Goal: Information Seeking & Learning: Learn about a topic

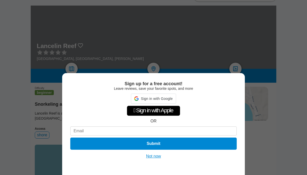
click at [155, 156] on button "Not now" at bounding box center [153, 156] width 18 height 5
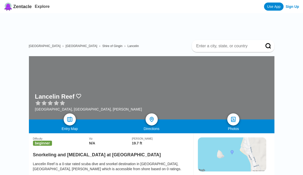
click at [65, 45] on span "[GEOGRAPHIC_DATA]" at bounding box center [81, 46] width 32 height 4
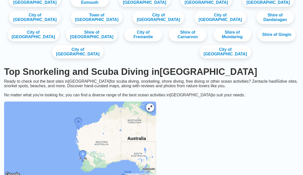
scroll to position [21, 0]
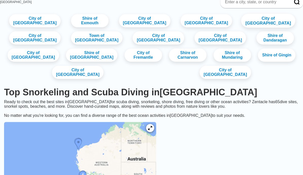
click at [241, 23] on link "City of [GEOGRAPHIC_DATA]" at bounding box center [268, 21] width 54 height 14
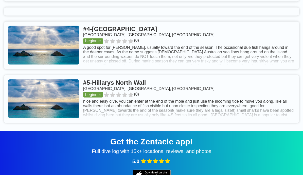
scroll to position [367, 0]
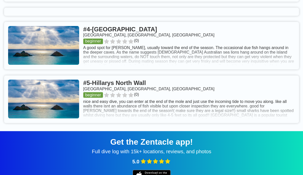
click at [149, 67] on link at bounding box center [151, 46] width 295 height 48
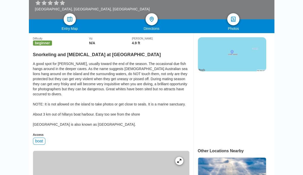
scroll to position [103, 0]
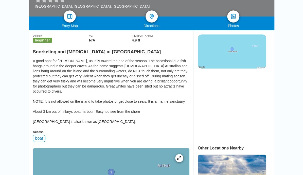
click at [230, 53] on img at bounding box center [232, 51] width 68 height 34
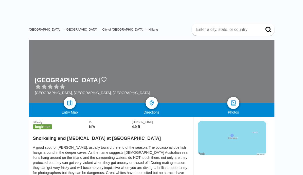
scroll to position [0, 0]
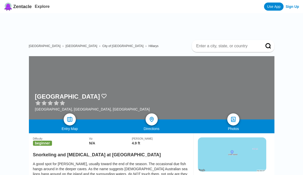
click at [102, 46] on span "City of [GEOGRAPHIC_DATA]" at bounding box center [122, 46] width 41 height 4
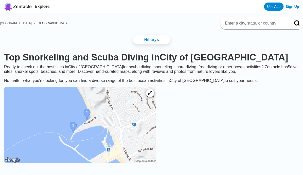
click at [39, 25] on span "[GEOGRAPHIC_DATA]" at bounding box center [53, 24] width 32 height 4
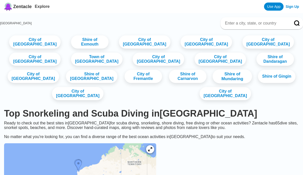
click at [212, 84] on link "Shire of Mundaring" at bounding box center [231, 77] width 39 height 14
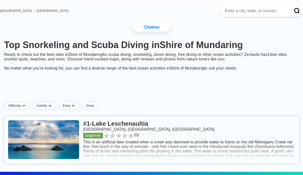
scroll to position [13, 0]
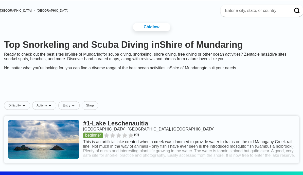
click at [82, 155] on link at bounding box center [151, 140] width 295 height 48
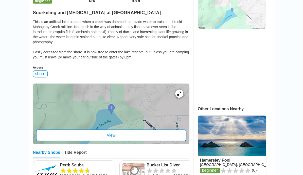
scroll to position [192, 0]
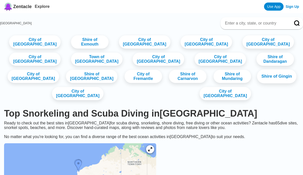
click at [257, 79] on link "Shire of Gingin" at bounding box center [276, 77] width 39 height 14
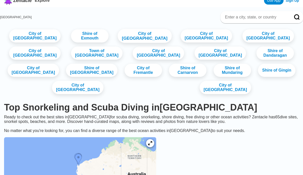
scroll to position [6, 0]
click at [123, 76] on link "City of Fremantle" at bounding box center [142, 71] width 39 height 14
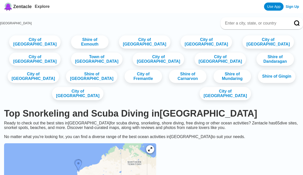
scroll to position [6, 0]
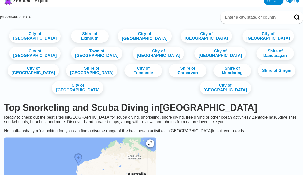
click at [125, 37] on link "City of [GEOGRAPHIC_DATA]" at bounding box center [144, 36] width 54 height 14
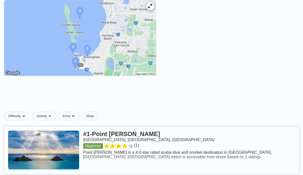
scroll to position [15, 0]
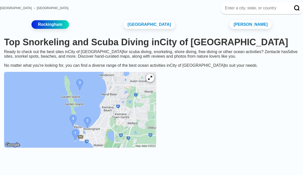
click at [96, 90] on img at bounding box center [80, 110] width 152 height 76
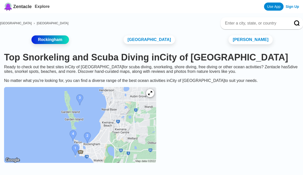
click at [228, 40] on link "[PERSON_NAME]" at bounding box center [250, 39] width 44 height 9
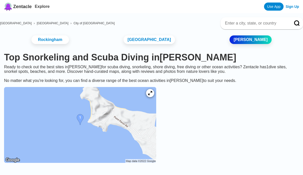
click at [50, 22] on span "[GEOGRAPHIC_DATA]" at bounding box center [53, 24] width 32 height 4
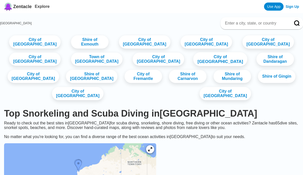
click at [193, 63] on link "City of [GEOGRAPHIC_DATA]" at bounding box center [220, 59] width 54 height 14
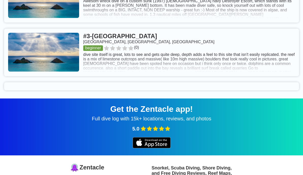
scroll to position [205, 0]
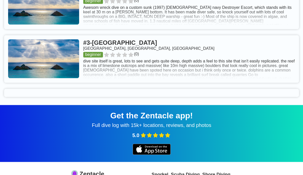
click at [139, 73] on link at bounding box center [151, 59] width 295 height 48
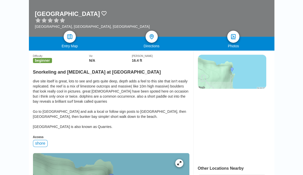
scroll to position [83, 0]
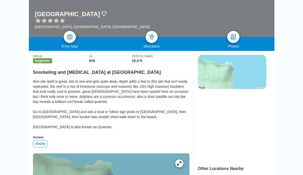
click at [229, 74] on img at bounding box center [232, 72] width 68 height 34
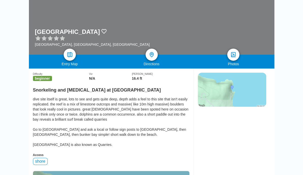
scroll to position [0, 0]
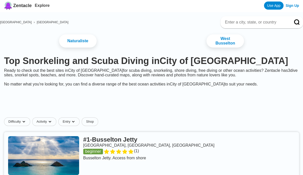
scroll to position [2, 0]
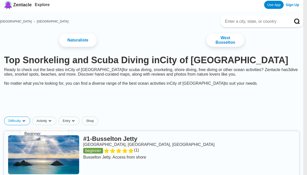
click at [23, 150] on div "Advanced" at bounding box center [44, 147] width 44 height 7
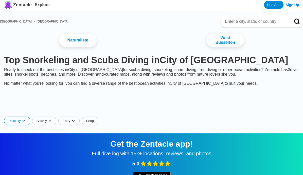
click at [45, 23] on span "[GEOGRAPHIC_DATA]" at bounding box center [53, 22] width 32 height 4
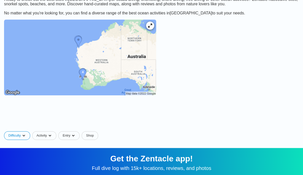
scroll to position [124, 0]
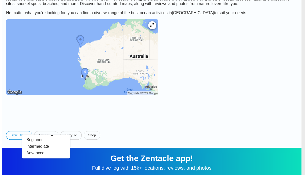
click at [39, 128] on html "Zentacle Explore Use App Sign Up [GEOGRAPHIC_DATA] City of [GEOGRAPHIC_DATA] Sh…" at bounding box center [151, 87] width 303 height 422
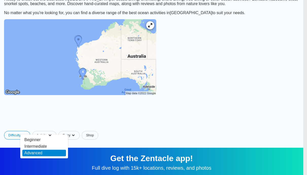
click at [38, 154] on div "Advanced" at bounding box center [44, 153] width 44 height 7
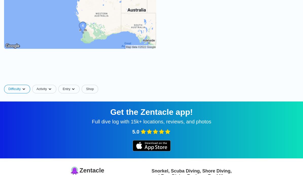
scroll to position [145, 0]
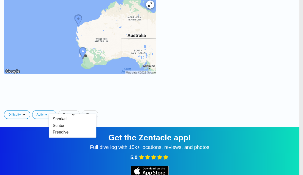
click at [58, 107] on html "Zentacle Explore Use App Sign Up [GEOGRAPHIC_DATA] City of [GEOGRAPHIC_DATA] Sh…" at bounding box center [151, 66] width 303 height 422
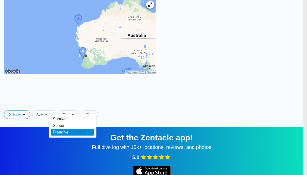
click at [58, 133] on div "Freedive" at bounding box center [73, 132] width 44 height 7
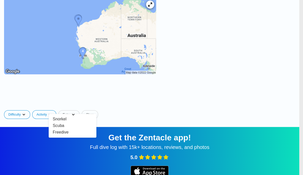
click at [57, 107] on html "Zentacle Explore Use App Sign Up [GEOGRAPHIC_DATA] City of [GEOGRAPHIC_DATA] Sh…" at bounding box center [151, 66] width 303 height 422
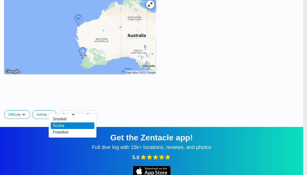
click at [59, 125] on div "Scuba" at bounding box center [73, 126] width 44 height 7
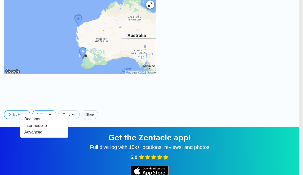
click at [29, 108] on html "Zentacle Explore Use App Sign Up [GEOGRAPHIC_DATA] City of [GEOGRAPHIC_DATA] Sh…" at bounding box center [151, 66] width 303 height 422
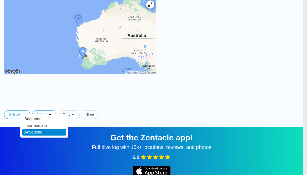
click at [34, 136] on div "Advanced" at bounding box center [44, 132] width 44 height 7
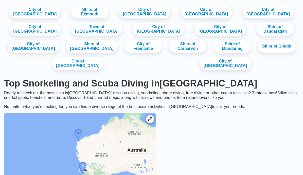
scroll to position [0, 0]
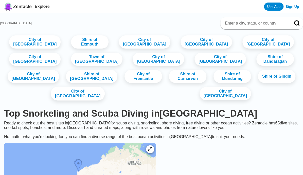
click at [105, 87] on link "City of [GEOGRAPHIC_DATA]" at bounding box center [78, 94] width 54 height 14
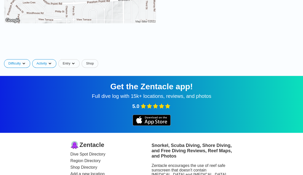
scroll to position [136, 0]
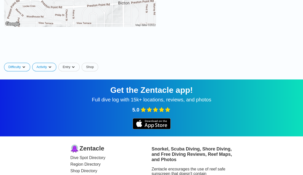
click at [26, 73] on html "Zentacle Explore Use App Sign Up [GEOGRAPHIC_DATA] › [GEOGRAPHIC_DATA] [GEOGRAP…" at bounding box center [151, 47] width 303 height 366
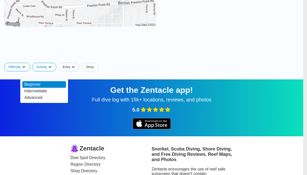
click at [31, 84] on div "Beginner" at bounding box center [44, 84] width 44 height 7
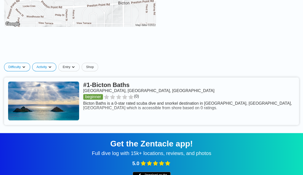
click at [55, 75] on html "Zentacle Explore Use App Sign Up [GEOGRAPHIC_DATA] › [GEOGRAPHIC_DATA] [GEOGRAP…" at bounding box center [151, 74] width 303 height 420
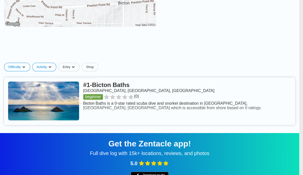
click at [61, 71] on html "Zentacle Explore Use App Sign Up [GEOGRAPHIC_DATA] › [GEOGRAPHIC_DATA] [GEOGRAP…" at bounding box center [151, 74] width 303 height 420
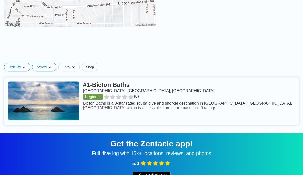
click at [157, 117] on link at bounding box center [151, 102] width 295 height 48
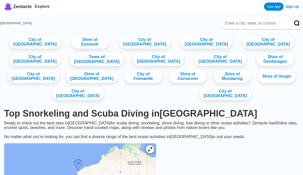
click at [70, 59] on link "Town of [GEOGRAPHIC_DATA]" at bounding box center [97, 59] width 54 height 14
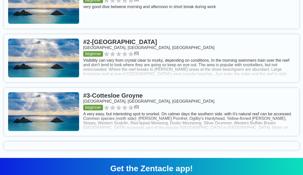
scroll to position [233, 0]
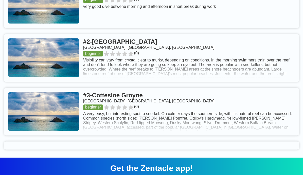
click at [145, 63] on link at bounding box center [151, 58] width 295 height 48
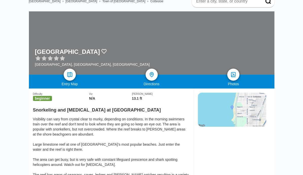
scroll to position [45, 0]
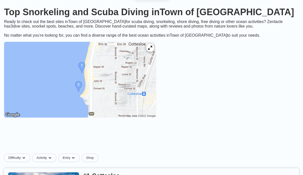
scroll to position [39, 0]
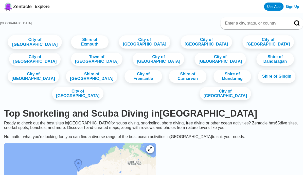
click at [53, 45] on link "City of [GEOGRAPHIC_DATA]" at bounding box center [35, 42] width 54 height 14
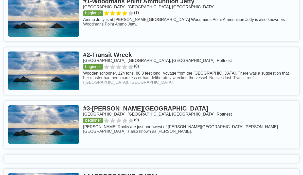
scroll to position [220, 0]
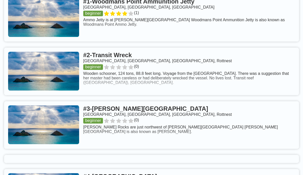
click at [122, 89] on link at bounding box center [151, 72] width 295 height 48
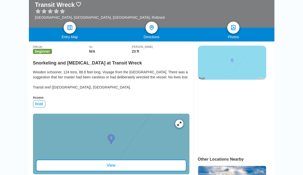
scroll to position [49, 0]
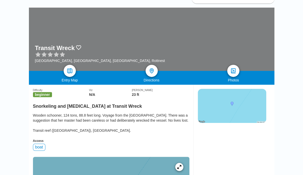
click at [244, 103] on img at bounding box center [232, 106] width 68 height 34
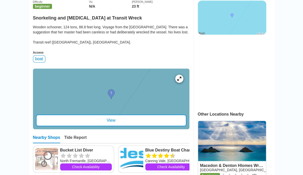
scroll to position [137, 0]
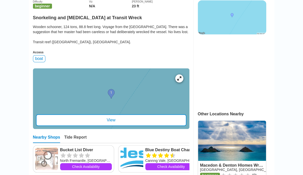
click at [120, 96] on div at bounding box center [111, 98] width 156 height 61
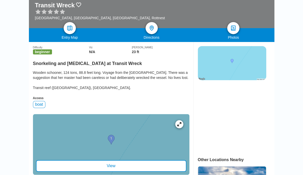
scroll to position [91, 0]
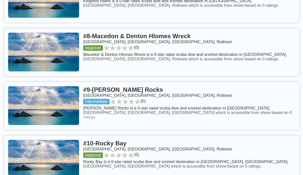
scroll to position [575, 0]
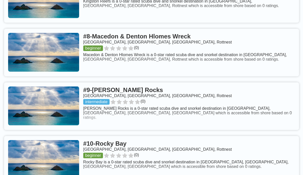
click at [144, 124] on link at bounding box center [151, 107] width 295 height 48
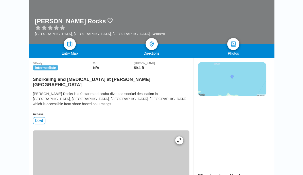
scroll to position [75, 0]
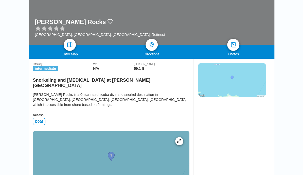
click at [234, 92] on img at bounding box center [232, 80] width 68 height 34
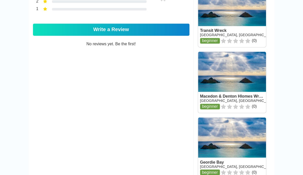
scroll to position [367, 0]
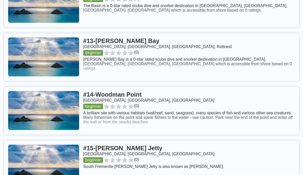
scroll to position [824, 0]
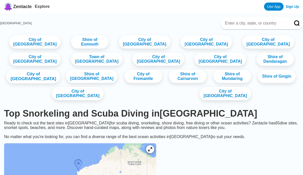
click at [60, 70] on link "City of [GEOGRAPHIC_DATA]" at bounding box center [33, 77] width 54 height 14
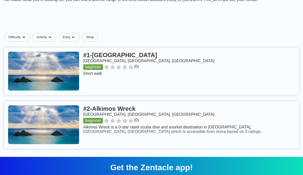
scroll to position [81, 0]
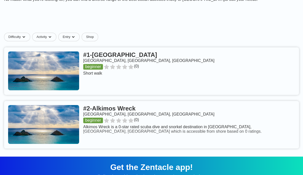
click at [162, 141] on link at bounding box center [151, 125] width 295 height 48
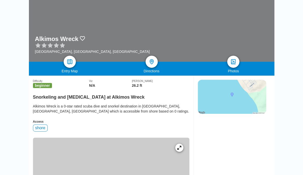
scroll to position [212, 0]
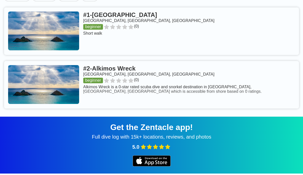
scroll to position [121, 0]
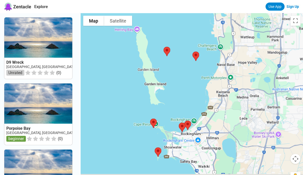
drag, startPoint x: 150, startPoint y: 107, endPoint x: 173, endPoint y: 57, distance: 55.2
click at [173, 57] on div at bounding box center [192, 100] width 222 height 175
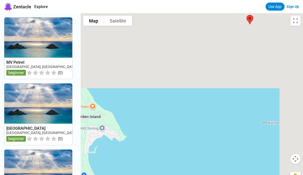
drag, startPoint x: 180, startPoint y: 58, endPoint x: 146, endPoint y: 173, distance: 120.2
click at [146, 173] on div at bounding box center [192, 100] width 222 height 175
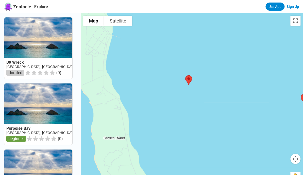
drag, startPoint x: 138, startPoint y: 118, endPoint x: 253, endPoint y: 53, distance: 132.6
click at [253, 53] on div at bounding box center [192, 100] width 222 height 175
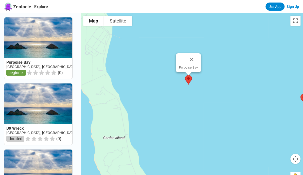
click at [191, 79] on img at bounding box center [188, 79] width 11 height 13
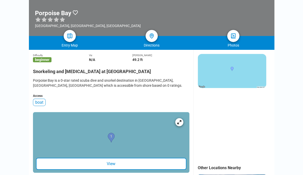
scroll to position [83, 0]
